Goal: Information Seeking & Learning: Learn about a topic

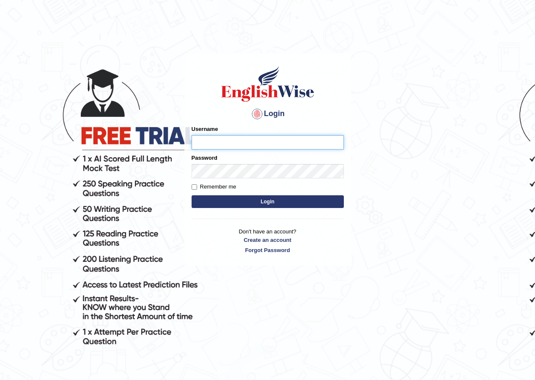
type input "sanjiv_parramatta"
click at [256, 200] on button "Login" at bounding box center [268, 201] width 152 height 13
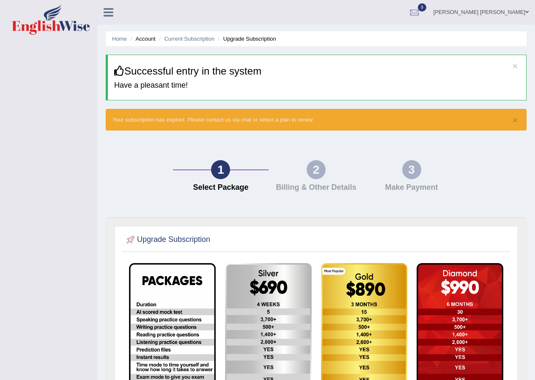
click at [108, 15] on icon at bounding box center [109, 12] width 10 height 11
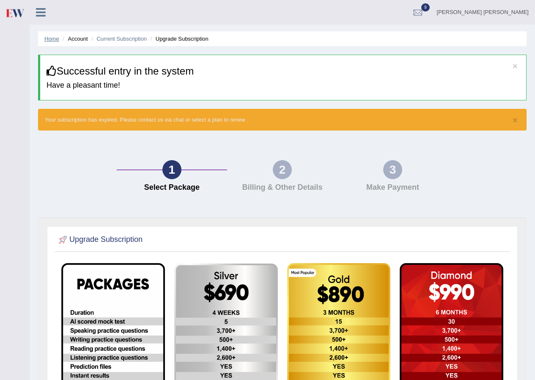
click at [51, 38] on link "Home" at bounding box center [51, 39] width 15 height 6
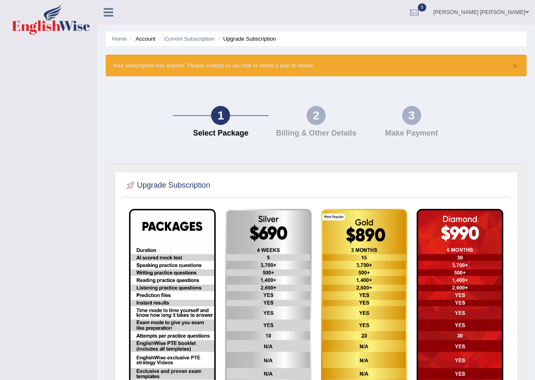
scroll to position [89, 0]
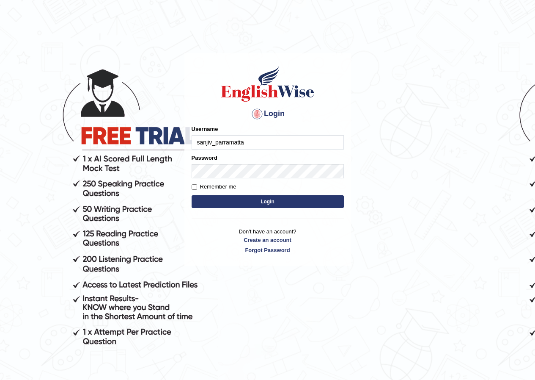
click at [245, 141] on input "sanjiv_parramatta" at bounding box center [268, 142] width 152 height 14
type input "s"
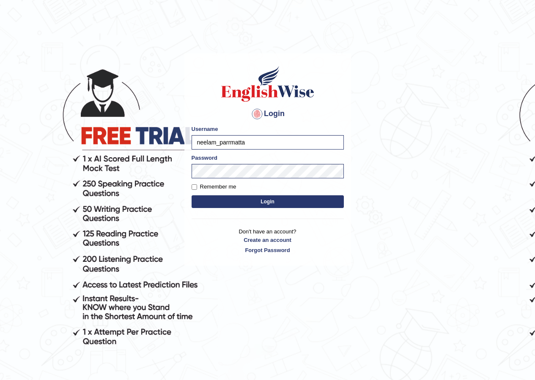
click at [230, 143] on input "neelam_parrmatta" at bounding box center [268, 142] width 152 height 14
click at [216, 143] on input "neelam_parramatta" at bounding box center [268, 142] width 152 height 14
type input "neelamrani_parramatta"
click at [211, 141] on input "sanjiv_parramatta" at bounding box center [268, 142] width 152 height 14
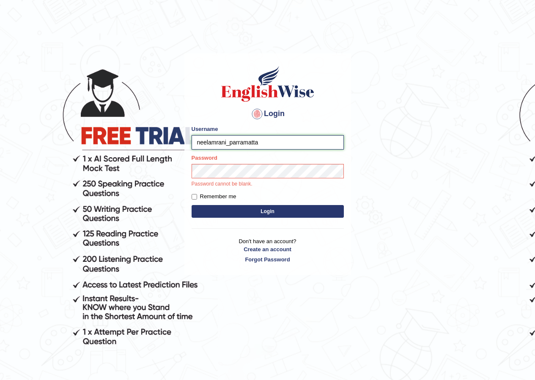
type input "neelamrani_parramatta"
click at [205, 209] on button "Login" at bounding box center [268, 211] width 152 height 13
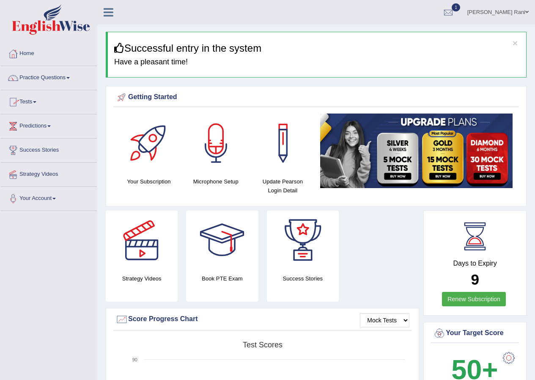
click at [43, 80] on link "Practice Questions" at bounding box center [48, 76] width 96 height 21
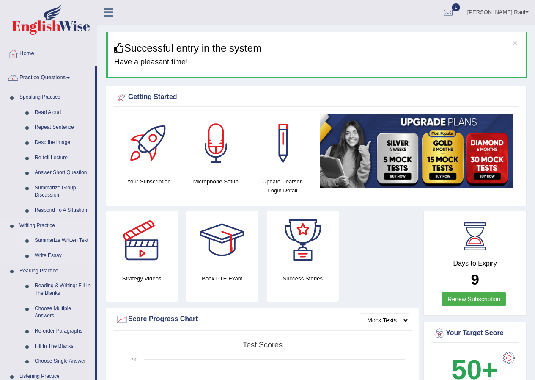
click at [50, 239] on link "Summarize Written Text" at bounding box center [63, 240] width 64 height 15
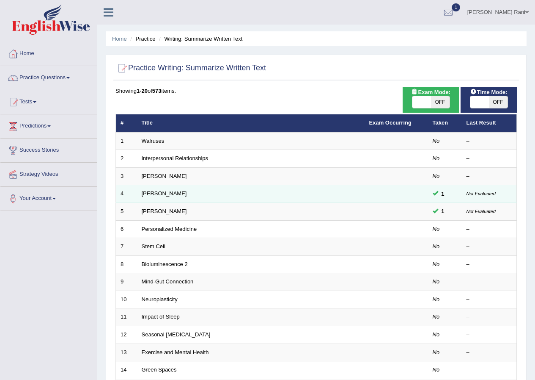
click at [188, 196] on td "Jonas Salk" at bounding box center [251, 194] width 228 height 18
click at [149, 191] on link "Jonas Salk" at bounding box center [164, 193] width 45 height 6
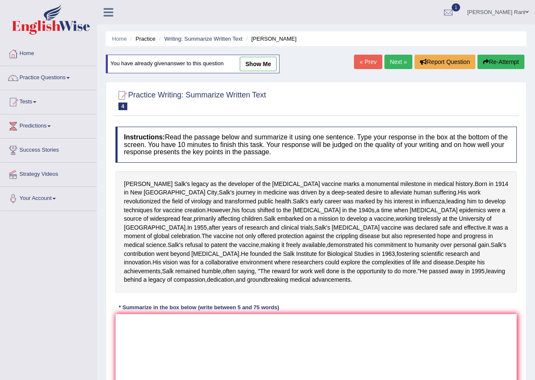
click at [517, 99] on div at bounding box center [317, 100] width 402 height 26
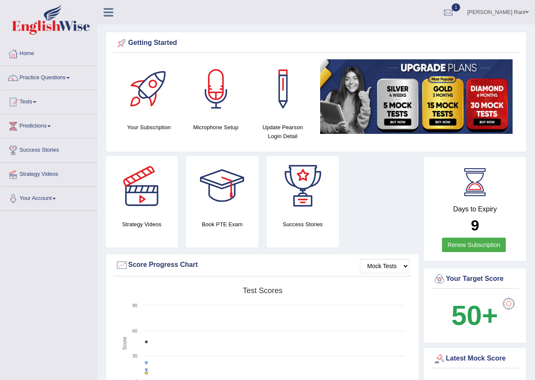
click at [62, 82] on link "Practice Questions" at bounding box center [48, 76] width 96 height 21
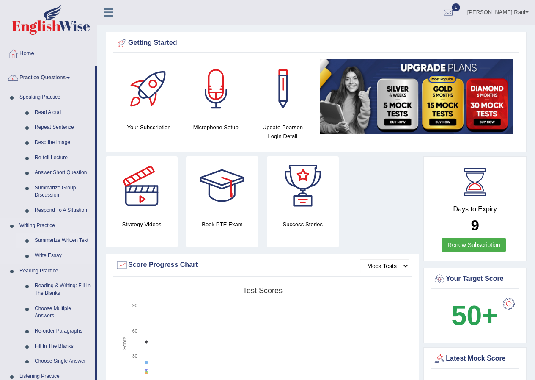
click at [70, 237] on link "Summarize Written Text" at bounding box center [63, 240] width 64 height 15
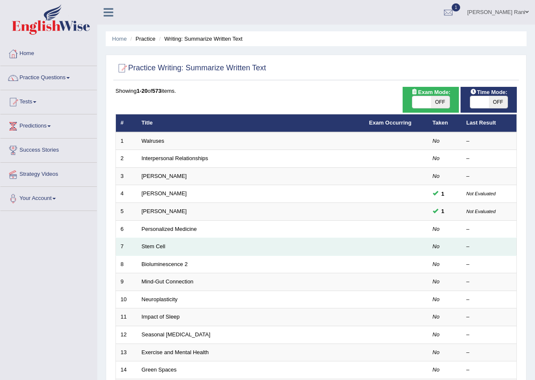
click at [204, 249] on td "Stem Cell" at bounding box center [251, 247] width 228 height 18
click at [205, 247] on td "Stem Cell" at bounding box center [251, 247] width 228 height 18
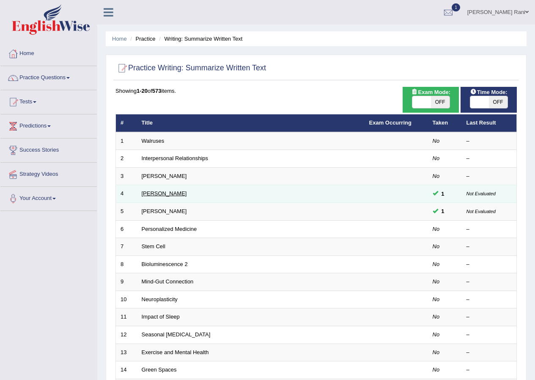
click at [161, 196] on link "[PERSON_NAME]" at bounding box center [164, 193] width 45 height 6
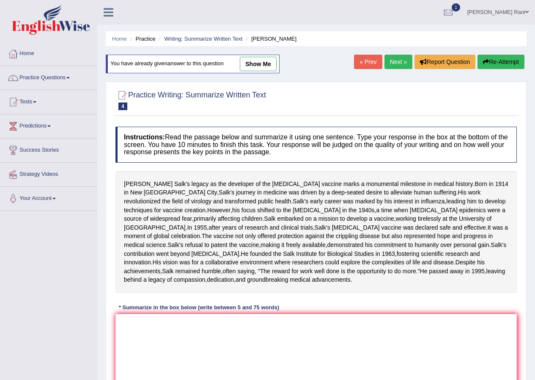
scroll to position [121, 0]
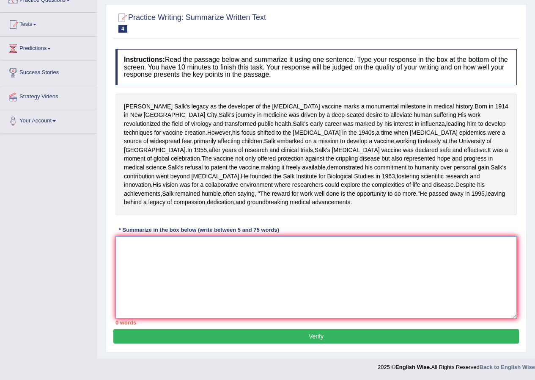
click at [137, 247] on textarea at bounding box center [317, 277] width 402 height 82
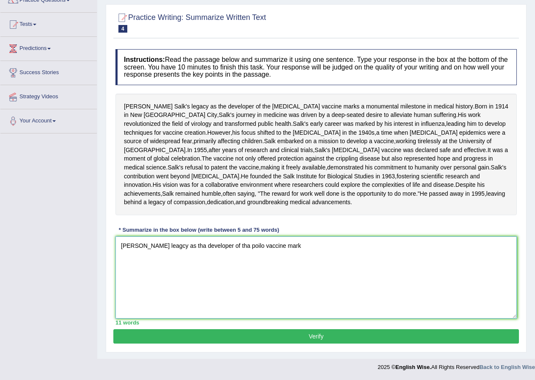
type textarea "[PERSON_NAME] leagcy as tha developer of tha poilo vaccine marks"
